Goal: Contribute content: Add original content to the website for others to see

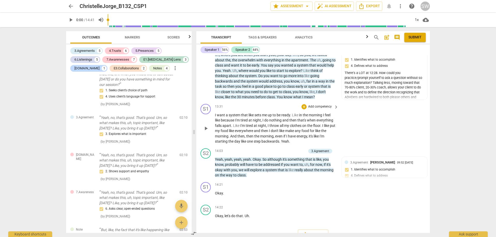
scroll to position [1526, 0]
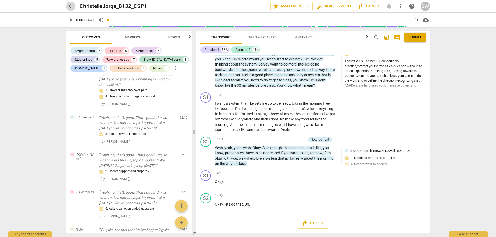
click at [72, 5] on span "arrow_back" at bounding box center [71, 6] width 6 height 6
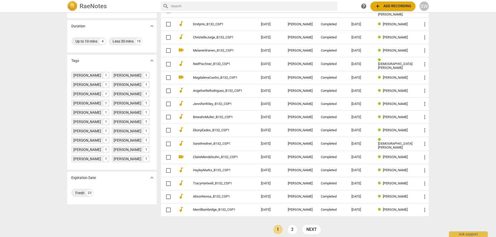
scroll to position [102, 0]
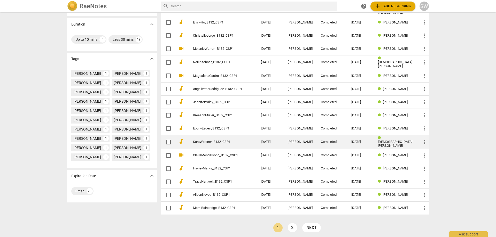
click at [217, 140] on link "SaraWeidner_B132_CSP1" at bounding box center [217, 142] width 49 height 4
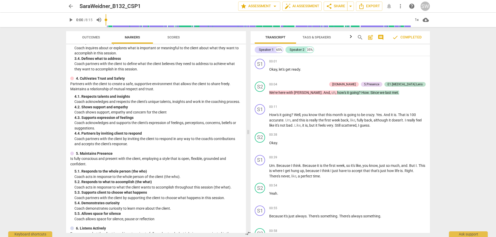
scroll to position [181, 0]
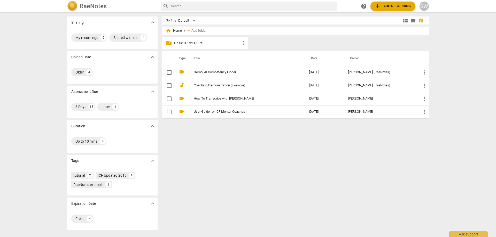
click at [198, 43] on p "Basic B-132 CSPs" at bounding box center [207, 43] width 67 height 5
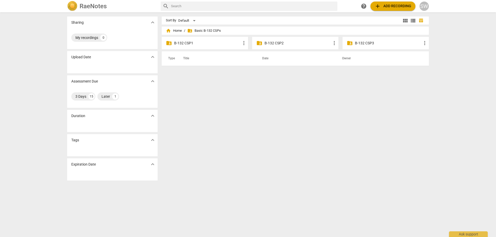
click at [288, 42] on p "B-132 CSP2" at bounding box center [298, 43] width 67 height 5
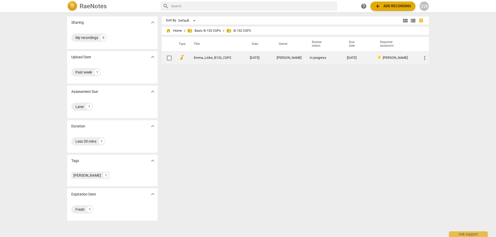
click at [210, 57] on link "Emma_Linke_B132_CSP2" at bounding box center [212, 58] width 37 height 4
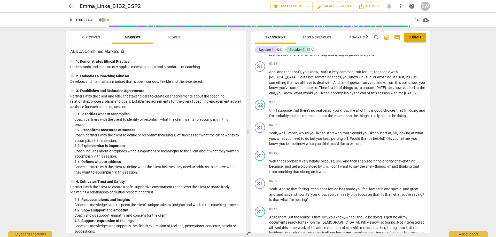
scroll to position [465, 0]
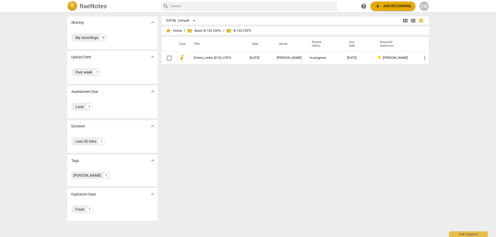
click at [383, 8] on span "add Add recording" at bounding box center [393, 6] width 37 height 6
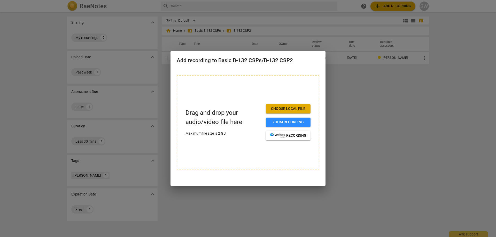
click at [291, 110] on span "Choose local file" at bounding box center [288, 108] width 36 height 5
drag, startPoint x: 250, startPoint y: 68, endPoint x: 298, endPoint y: 84, distance: 50.5
click at [298, 84] on div "Add recording to Basic B-132 CSPs/B-132 CSP2 Drag and drop your audio/video fil…" at bounding box center [248, 118] width 155 height 135
click at [246, 87] on div "Drag and drop your audio/video file here Maximum file size is 2 GB Choose local…" at bounding box center [248, 122] width 143 height 95
click at [282, 109] on span "Choose local file" at bounding box center [288, 108] width 36 height 5
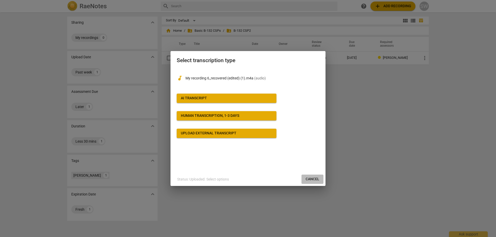
click at [311, 180] on span "Cancel" at bounding box center [313, 179] width 14 height 5
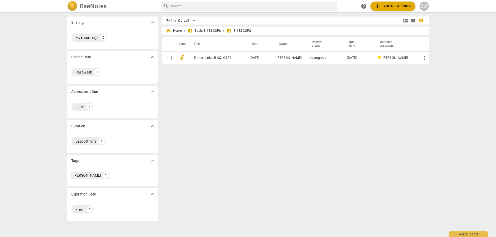
click at [390, 5] on span "add Add recording" at bounding box center [393, 6] width 37 height 6
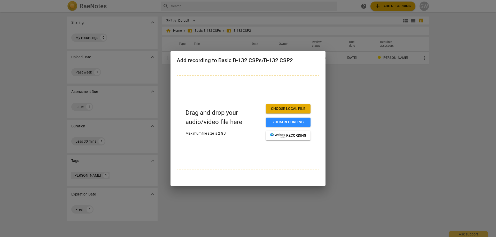
click at [282, 110] on span "Choose local file" at bounding box center [288, 108] width 36 height 5
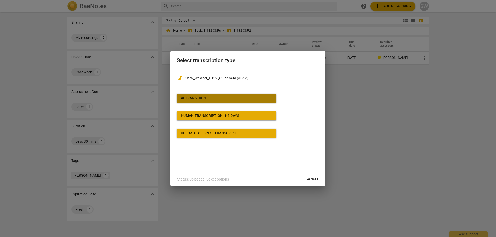
click at [223, 98] on span "AI Transcript" at bounding box center [226, 98] width 91 height 5
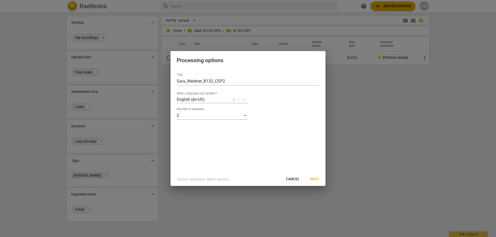
click at [313, 179] on span "Next" at bounding box center [314, 179] width 9 height 5
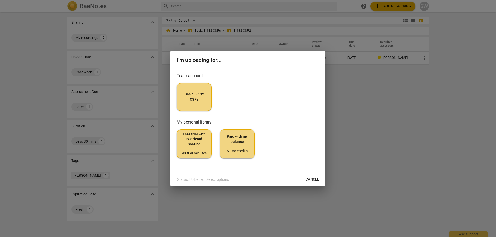
click at [197, 99] on span "Basic B-132 CSPs" at bounding box center [194, 97] width 26 height 10
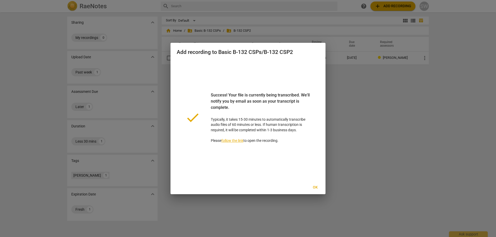
click at [316, 188] on span "Ok" at bounding box center [315, 187] width 8 height 5
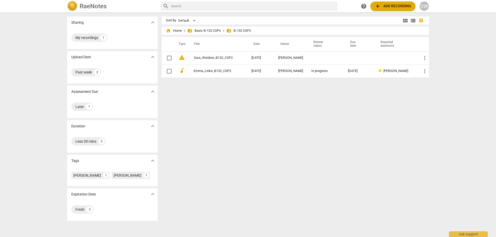
click at [206, 28] on div "home Home / folder_shared Basic B-132 CSPs / folder_shared B-132 CSP2" at bounding box center [295, 31] width 259 height 8
click at [206, 30] on span "folder_shared Basic B-132 CSPs" at bounding box center [204, 30] width 34 height 5
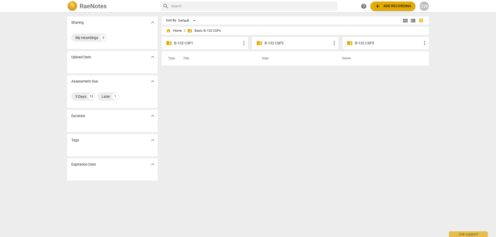
click at [276, 44] on p "B-132 CSP2" at bounding box center [298, 43] width 67 height 5
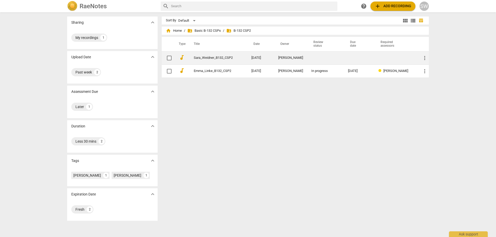
click at [212, 58] on link "Sara_Weidner_B132_CSP2" at bounding box center [213, 58] width 39 height 4
